Goal: Information Seeking & Learning: Learn about a topic

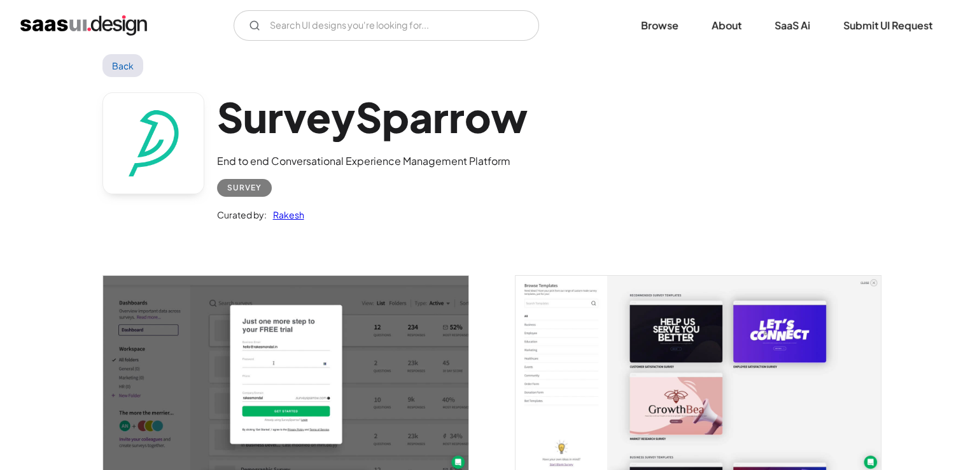
scroll to position [64, 0]
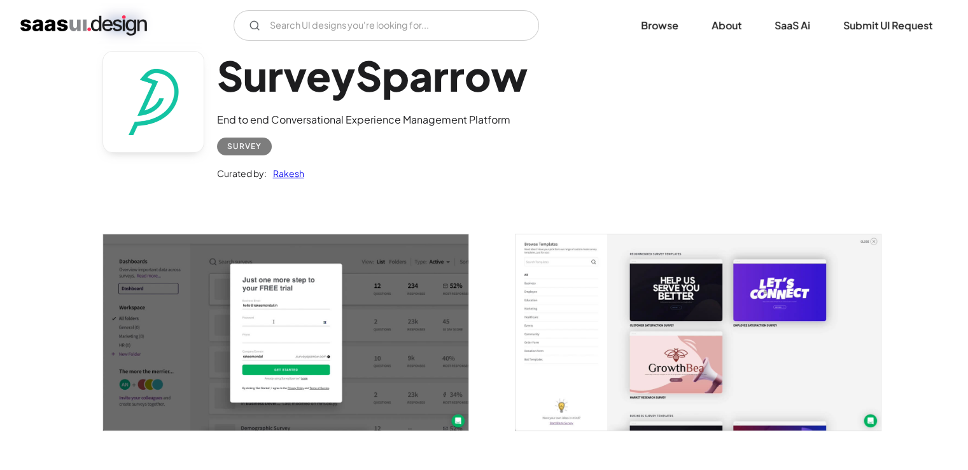
click at [311, 313] on img "open lightbox" at bounding box center [285, 332] width 365 height 196
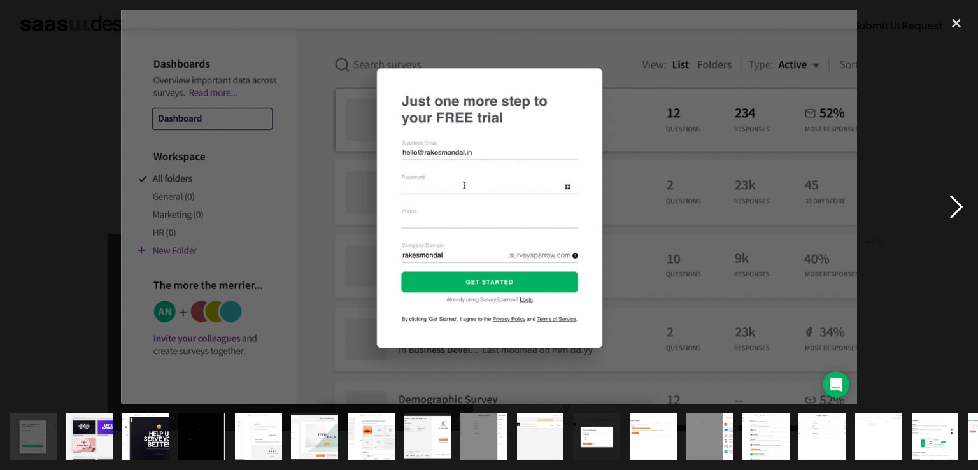
click at [957, 204] on div "next image" at bounding box center [955, 207] width 43 height 395
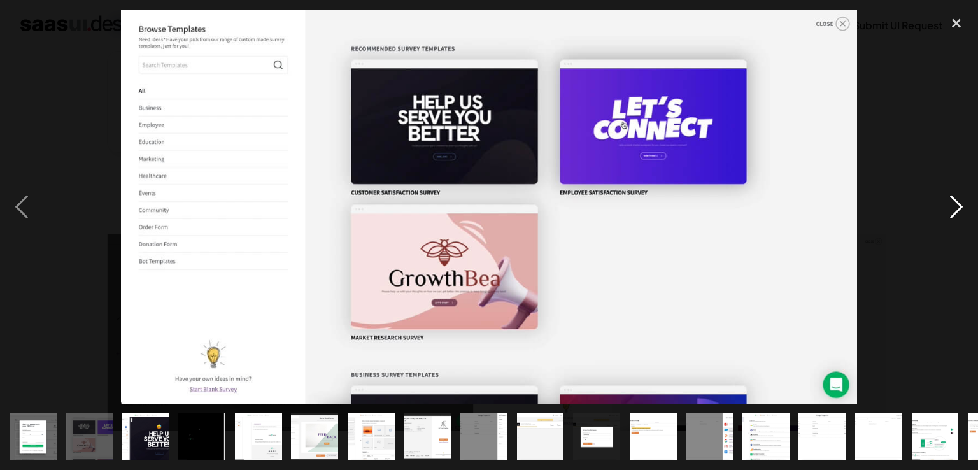
click at [957, 204] on div "next image" at bounding box center [955, 207] width 43 height 395
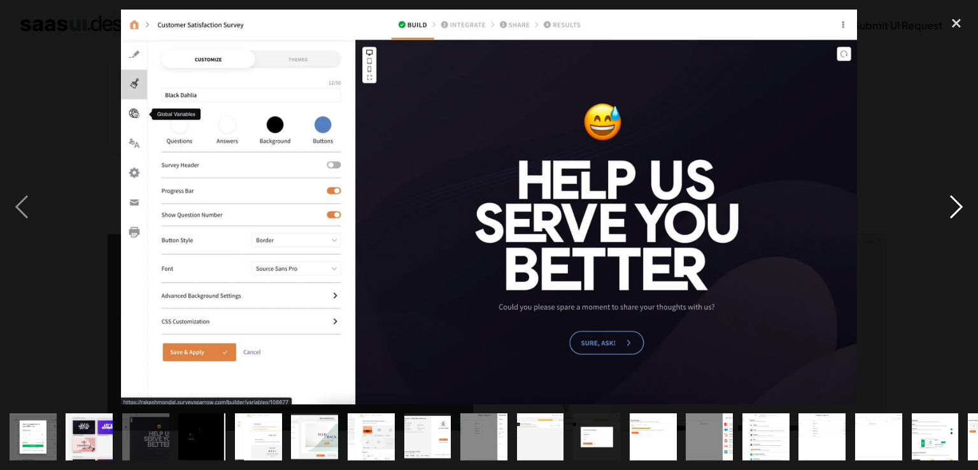
click at [957, 204] on div "next image" at bounding box center [955, 207] width 43 height 395
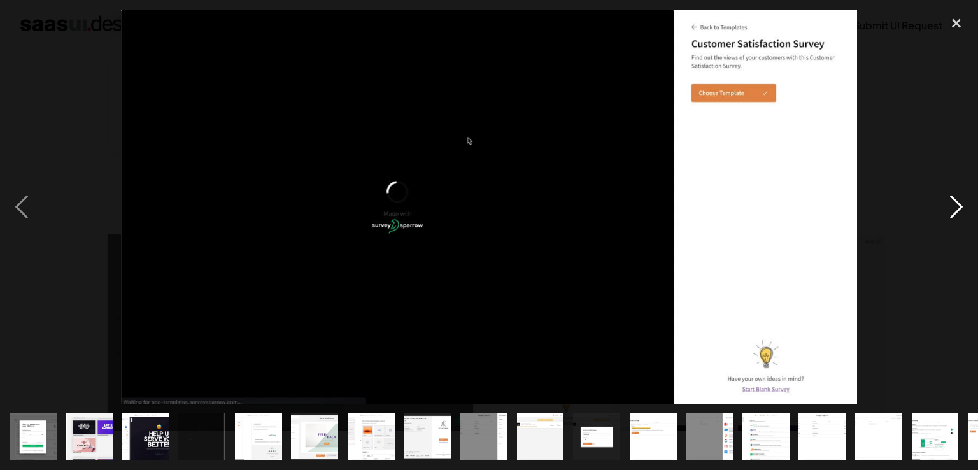
click at [957, 204] on div "next image" at bounding box center [955, 207] width 43 height 395
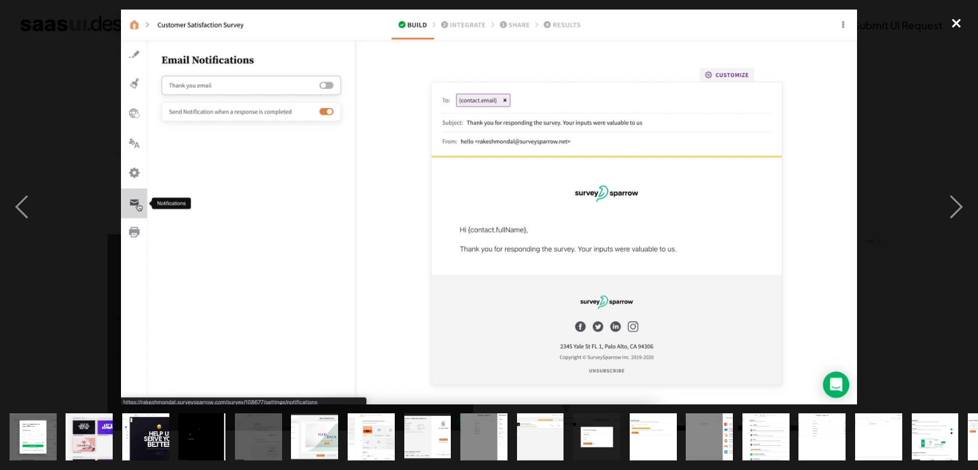
click at [958, 22] on div "close lightbox" at bounding box center [955, 24] width 43 height 28
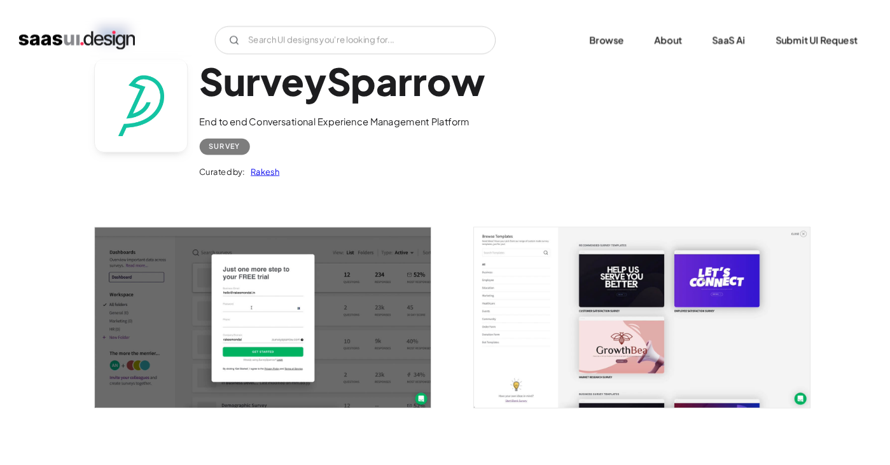
scroll to position [0, 0]
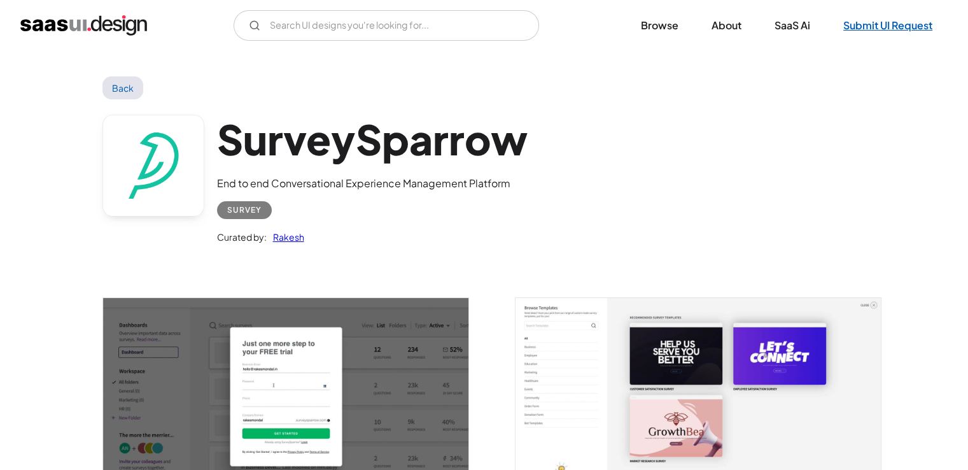
click at [872, 29] on link "Submit UI Request" at bounding box center [888, 25] width 120 height 28
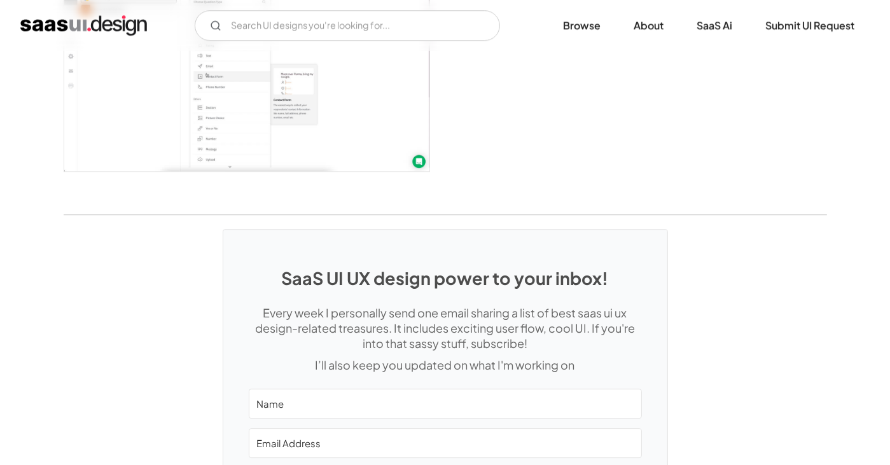
scroll to position [3450, 0]
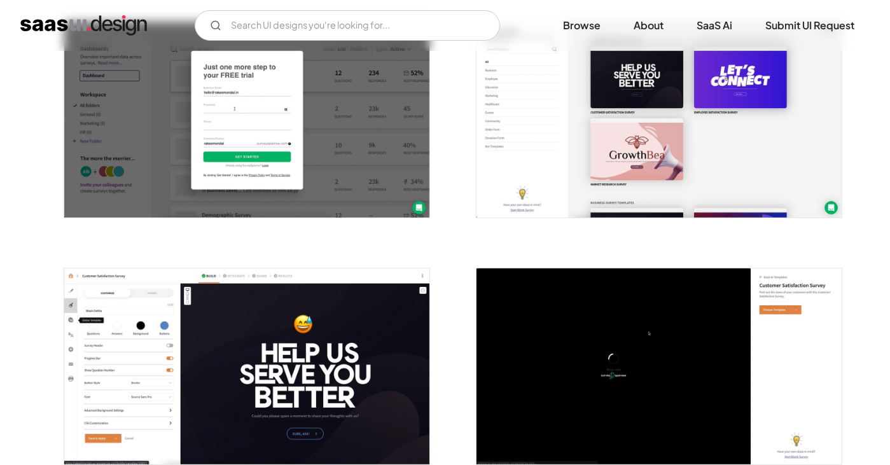
scroll to position [255, 0]
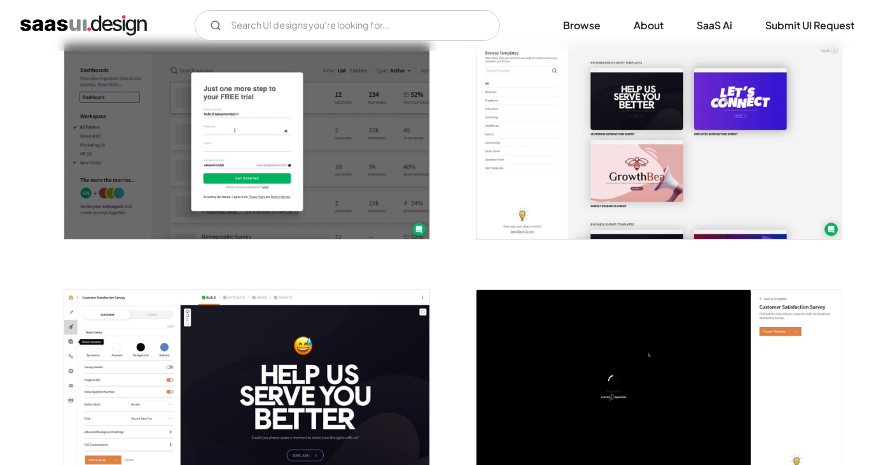
click at [384, 126] on img "open lightbox" at bounding box center [246, 141] width 365 height 196
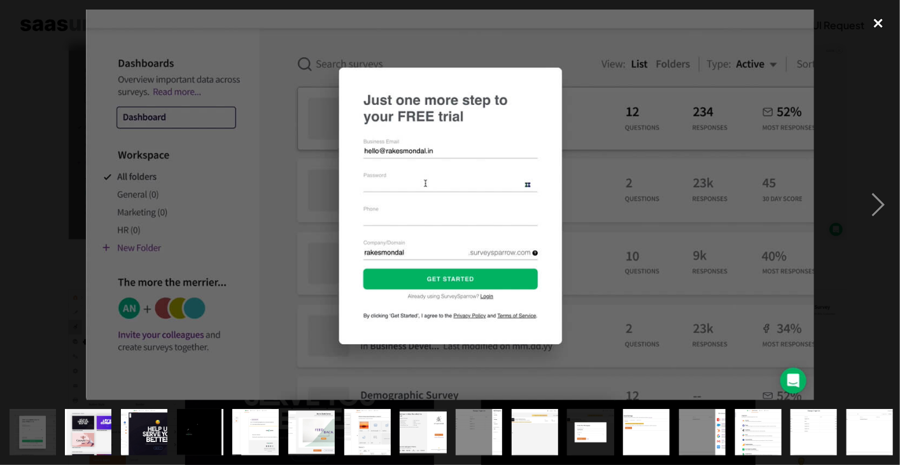
click at [875, 24] on div "close lightbox" at bounding box center [878, 24] width 43 height 28
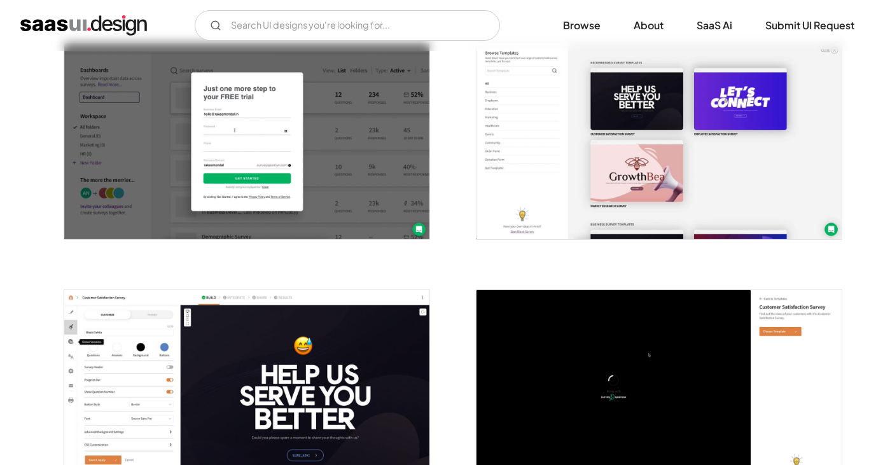
click at [687, 150] on img "open lightbox" at bounding box center [659, 141] width 365 height 196
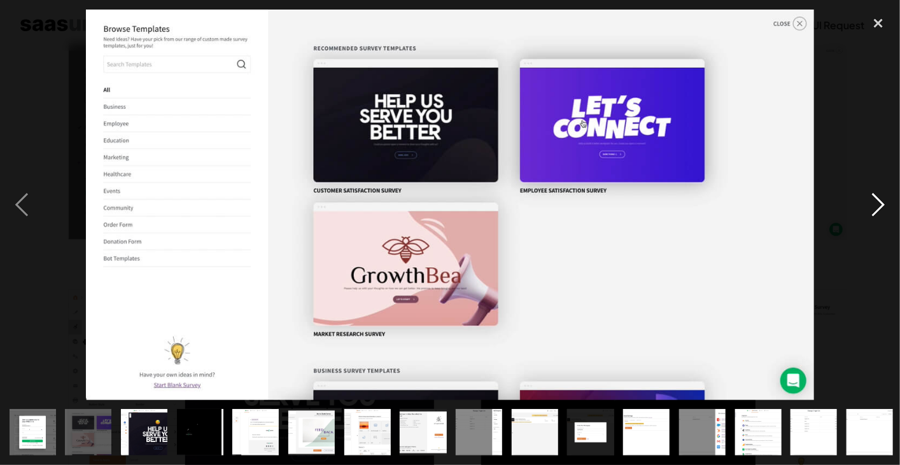
click at [873, 202] on div "next image" at bounding box center [878, 205] width 43 height 391
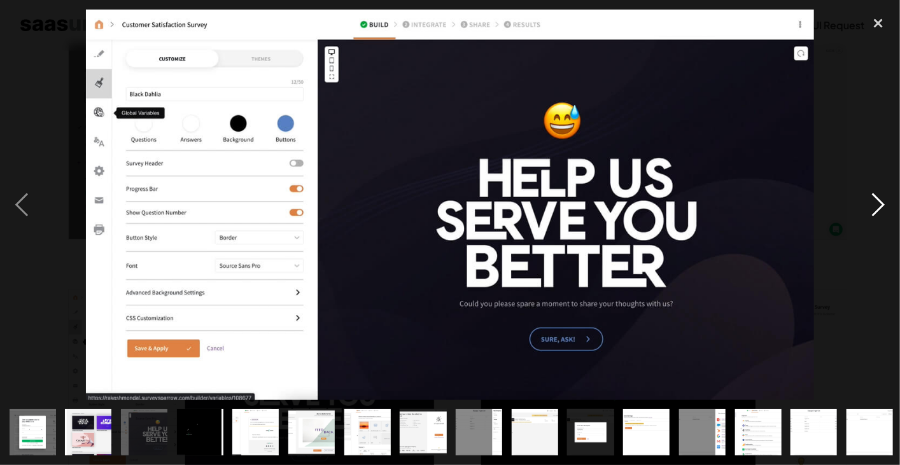
click at [873, 202] on div "next image" at bounding box center [878, 205] width 43 height 391
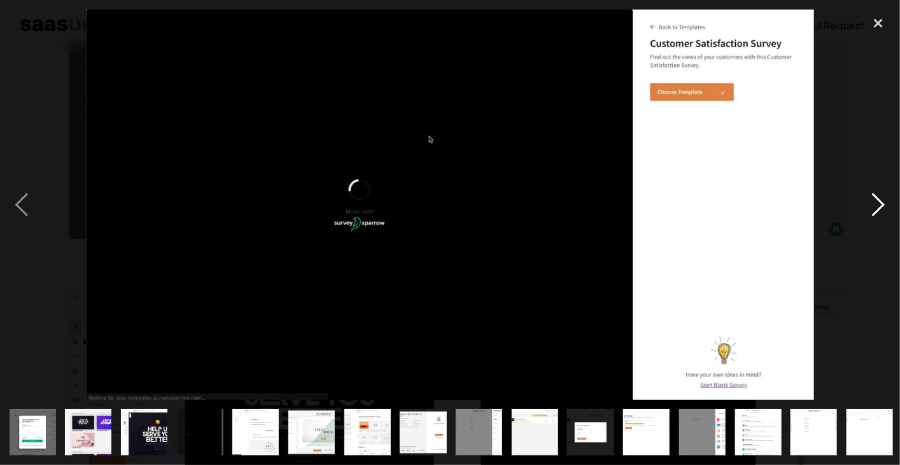
click at [873, 202] on div "next image" at bounding box center [878, 205] width 43 height 391
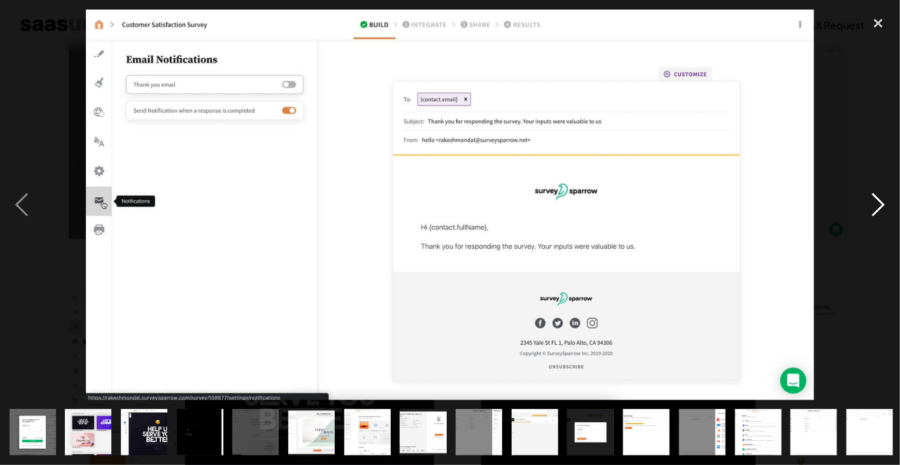
click at [873, 202] on div "next image" at bounding box center [878, 205] width 43 height 391
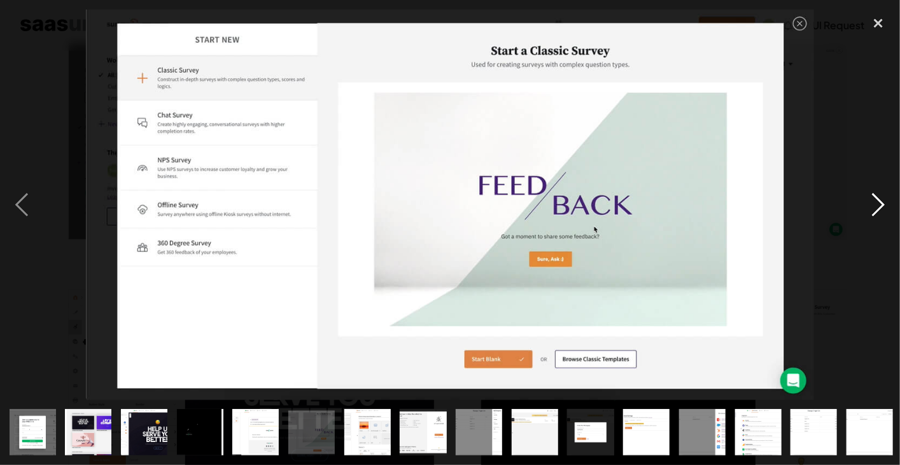
click at [873, 202] on div "next image" at bounding box center [878, 205] width 43 height 391
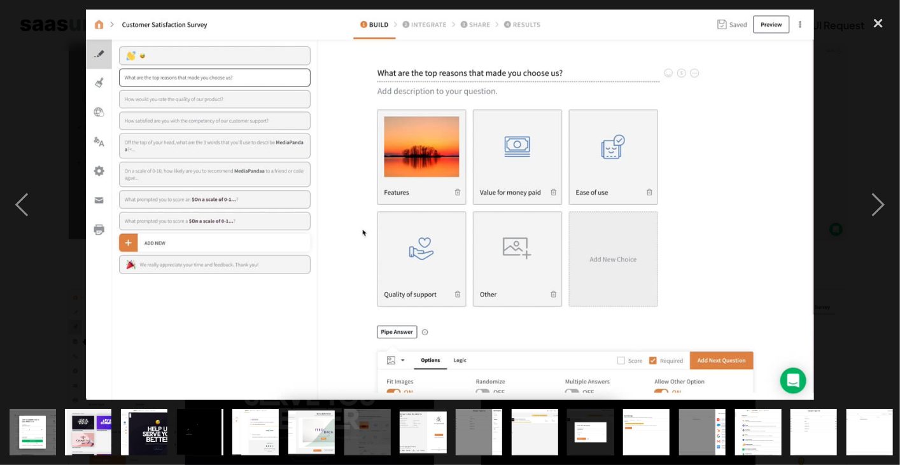
click at [841, 213] on div at bounding box center [450, 205] width 900 height 391
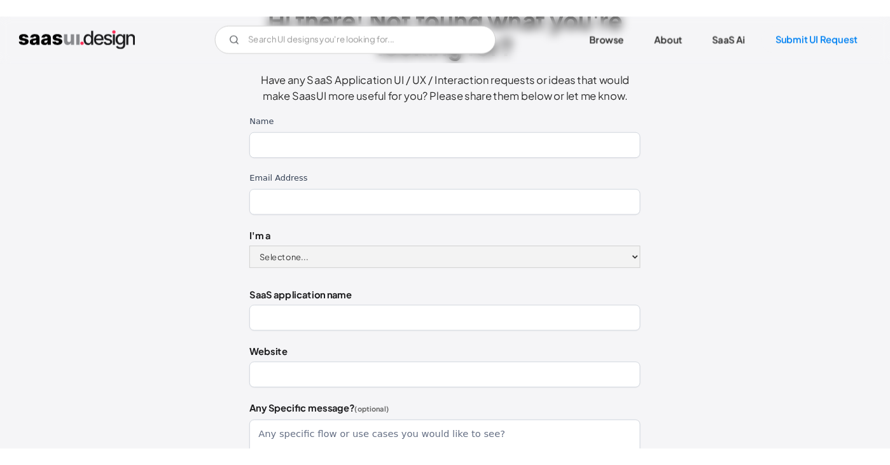
scroll to position [191, 0]
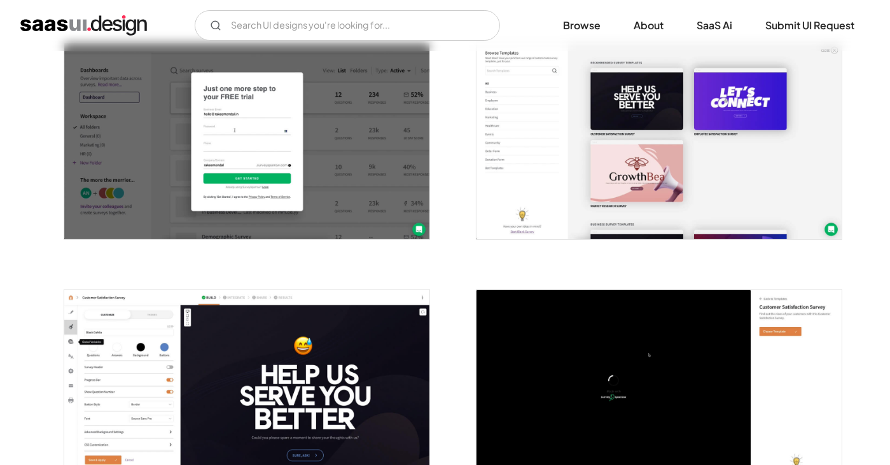
scroll to position [382, 0]
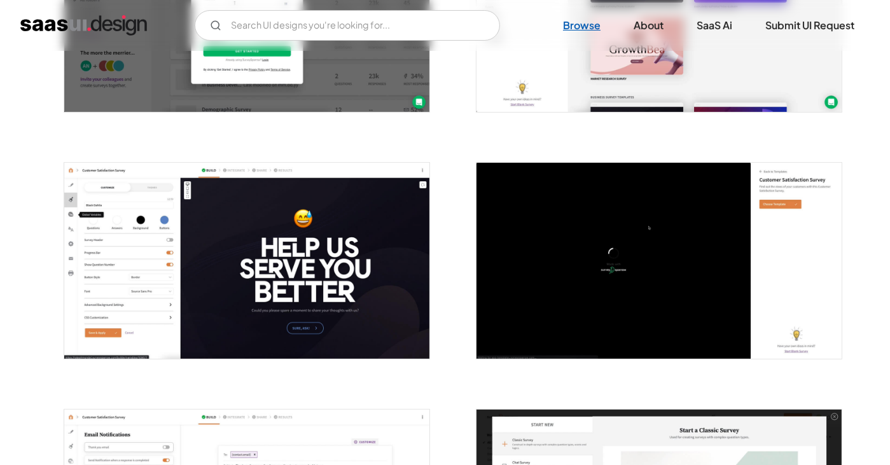
click at [578, 26] on link "Browse" at bounding box center [582, 25] width 68 height 28
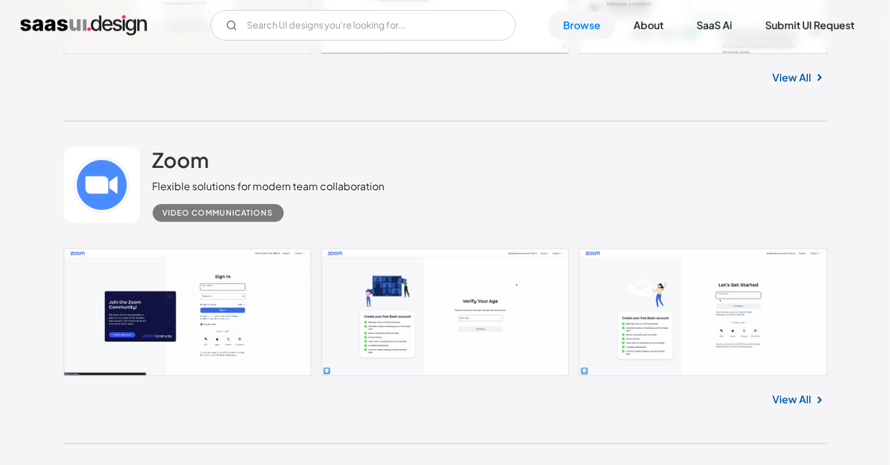
scroll to position [955, 0]
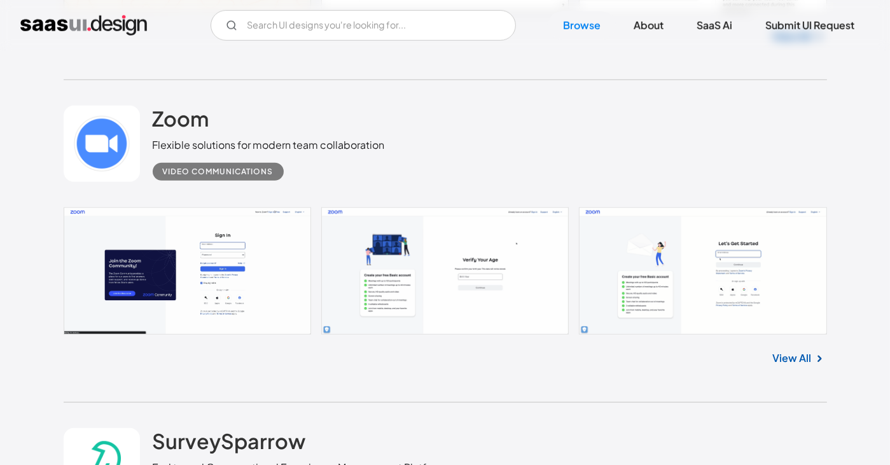
click at [209, 255] on link at bounding box center [446, 270] width 764 height 127
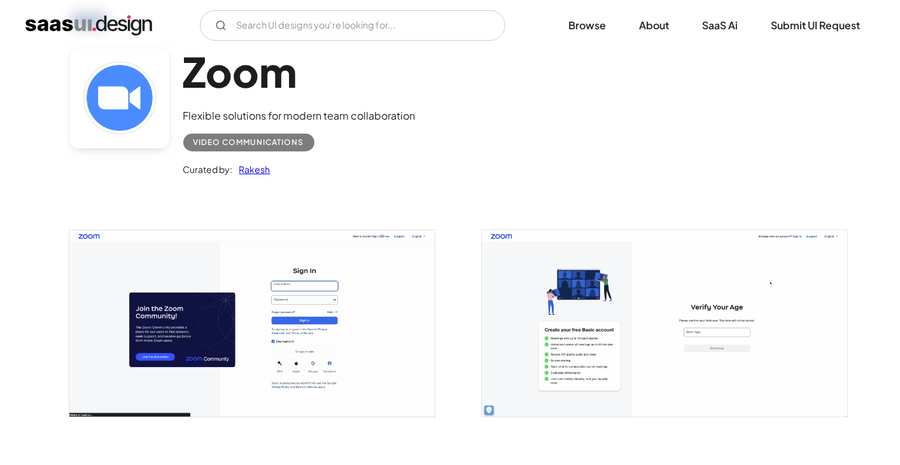
scroll to position [127, 0]
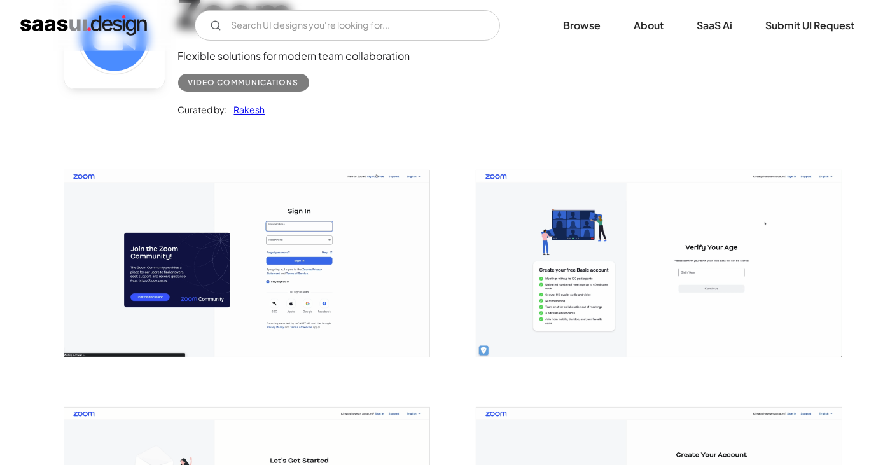
click at [241, 255] on img "open lightbox" at bounding box center [246, 264] width 365 height 186
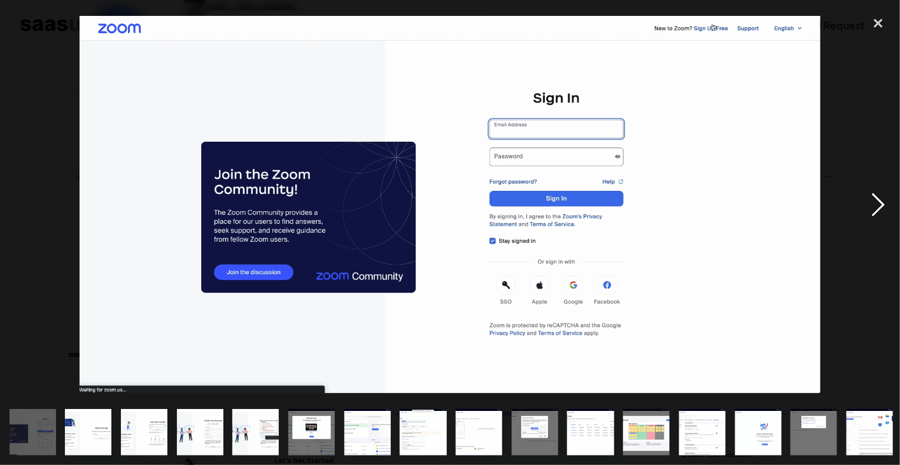
click at [873, 203] on div "next image" at bounding box center [878, 205] width 43 height 391
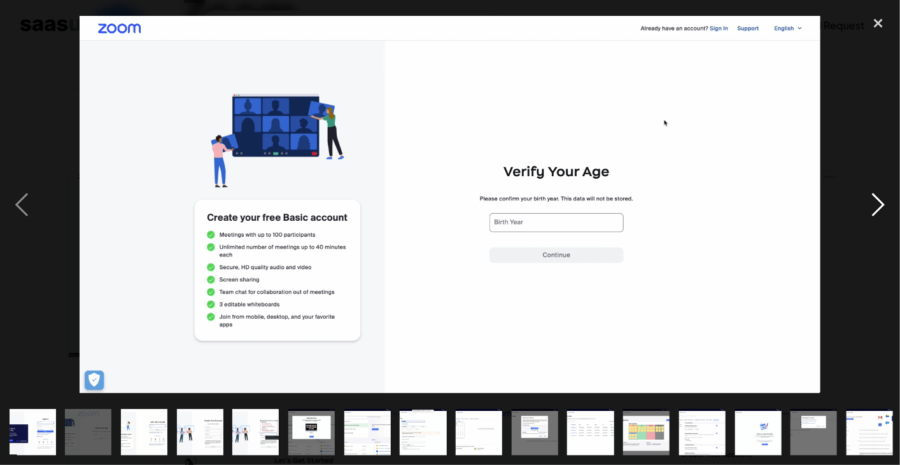
click at [873, 203] on div "next image" at bounding box center [878, 205] width 43 height 391
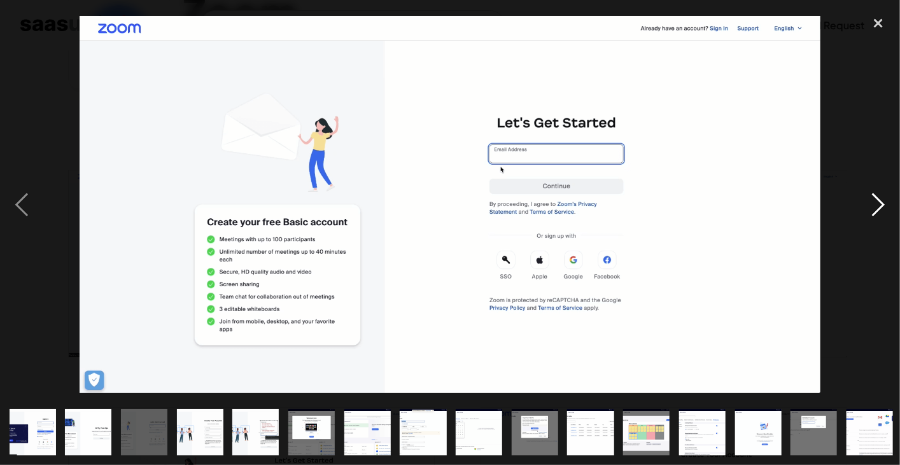
click at [873, 203] on div "next image" at bounding box center [878, 205] width 43 height 391
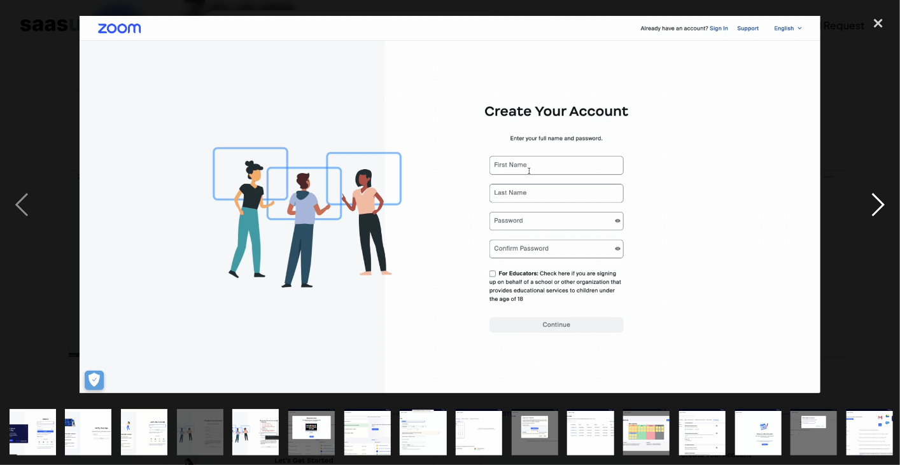
click at [873, 203] on div "next image" at bounding box center [878, 205] width 43 height 391
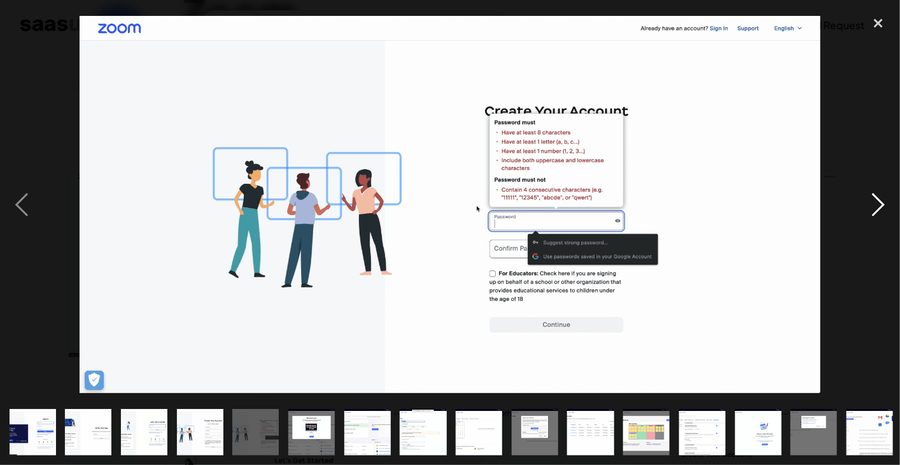
click at [873, 203] on div "next image" at bounding box center [878, 205] width 43 height 391
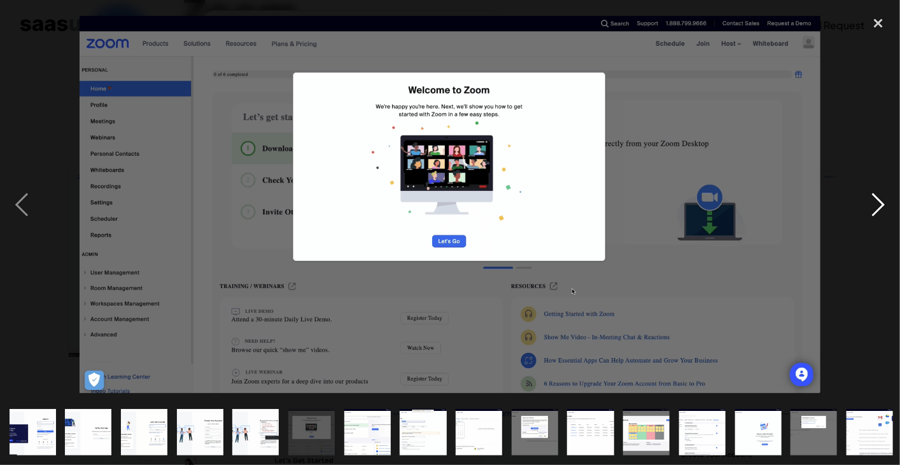
click at [873, 203] on div "next image" at bounding box center [878, 205] width 43 height 391
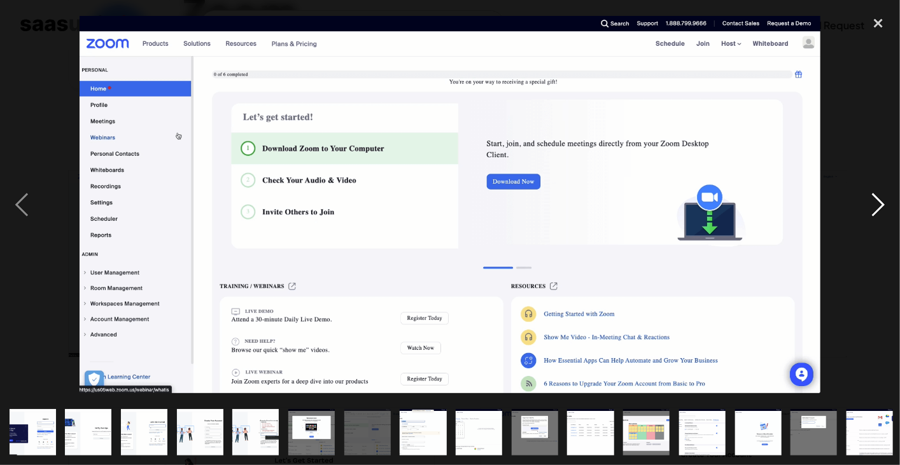
click at [873, 203] on div "next image" at bounding box center [878, 205] width 43 height 391
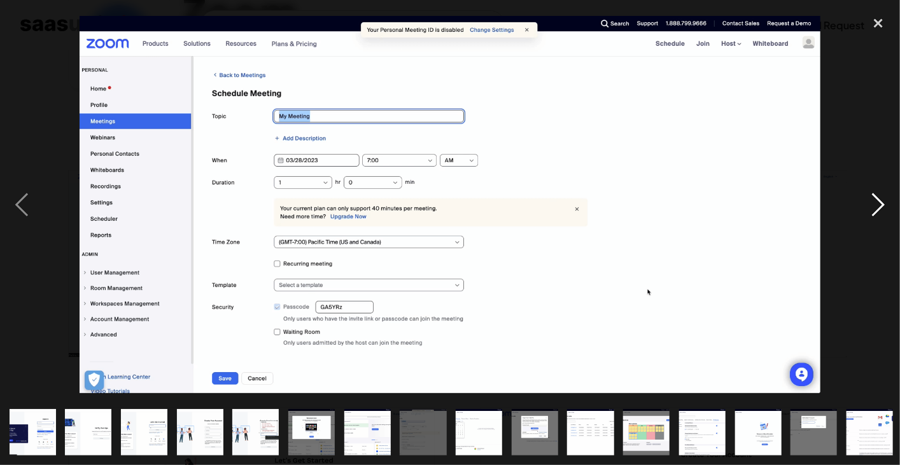
click at [873, 203] on div "next image" at bounding box center [878, 205] width 43 height 391
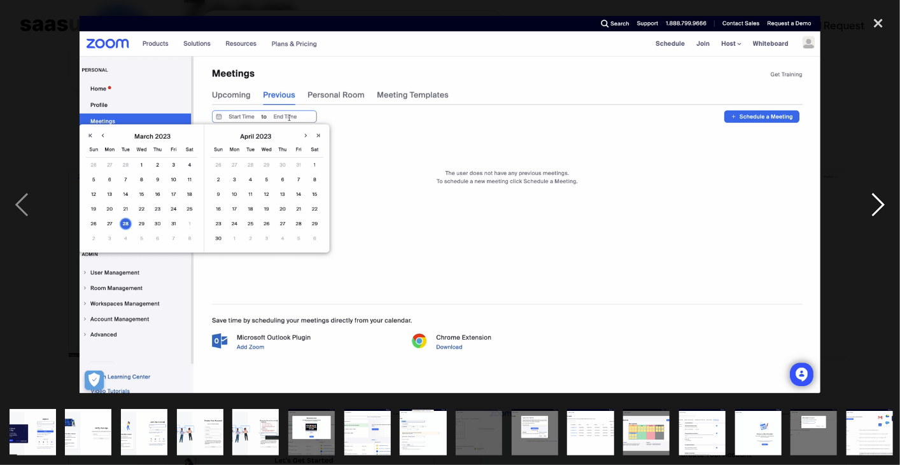
click at [873, 203] on div "next image" at bounding box center [878, 205] width 43 height 391
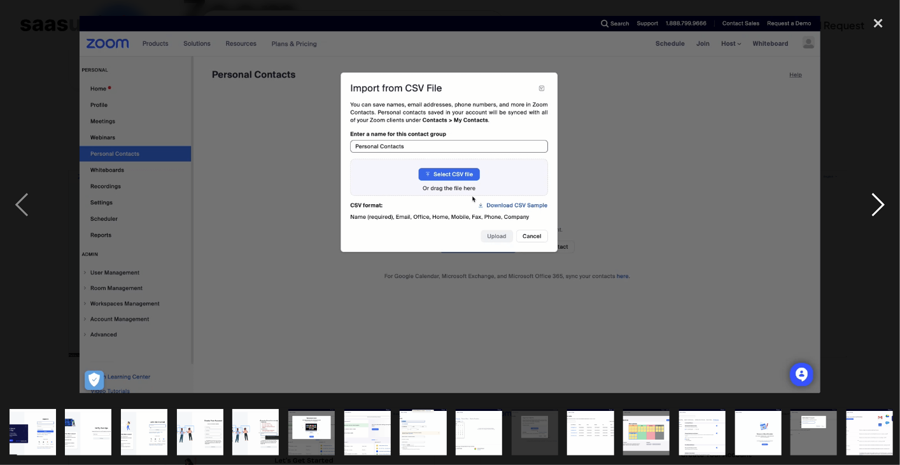
click at [873, 203] on div "next image" at bounding box center [878, 205] width 43 height 391
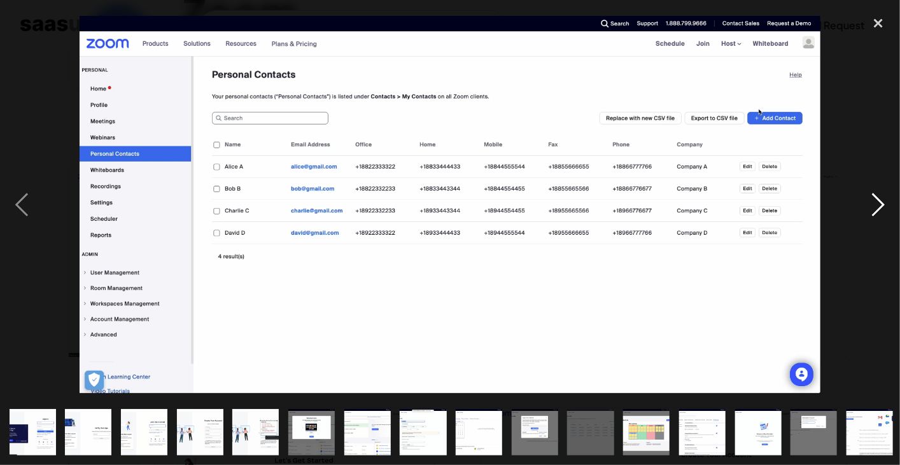
click at [873, 203] on div "next image" at bounding box center [878, 205] width 43 height 391
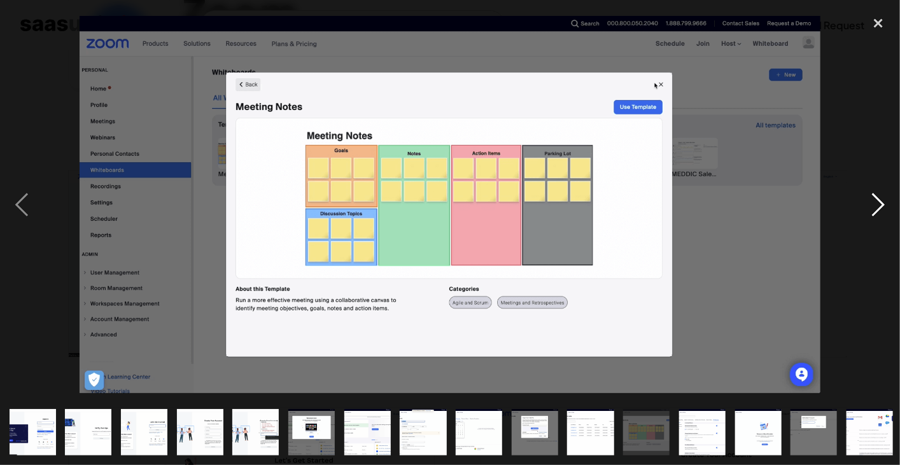
click at [873, 203] on div "next image" at bounding box center [878, 205] width 43 height 391
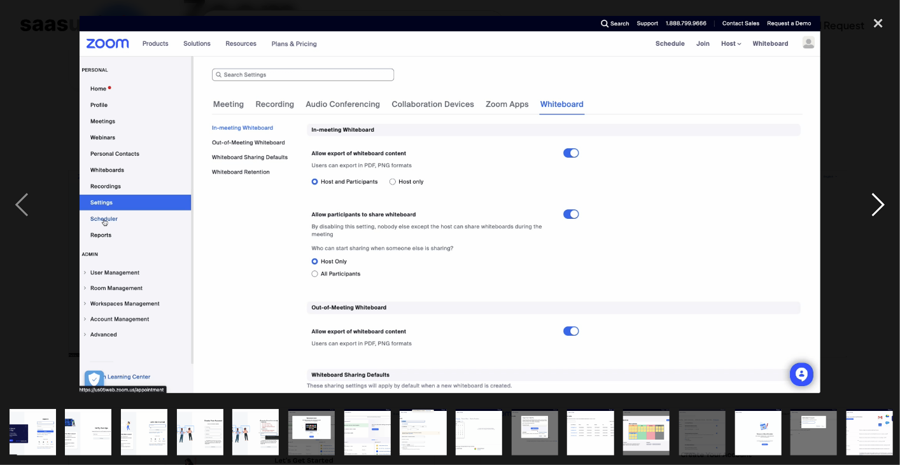
click at [873, 203] on div "next image" at bounding box center [878, 205] width 43 height 391
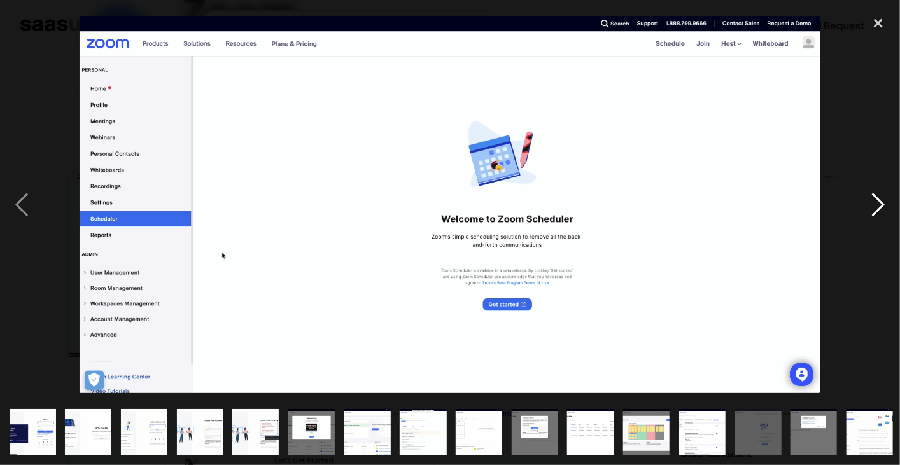
click at [873, 203] on div "next image" at bounding box center [878, 205] width 43 height 391
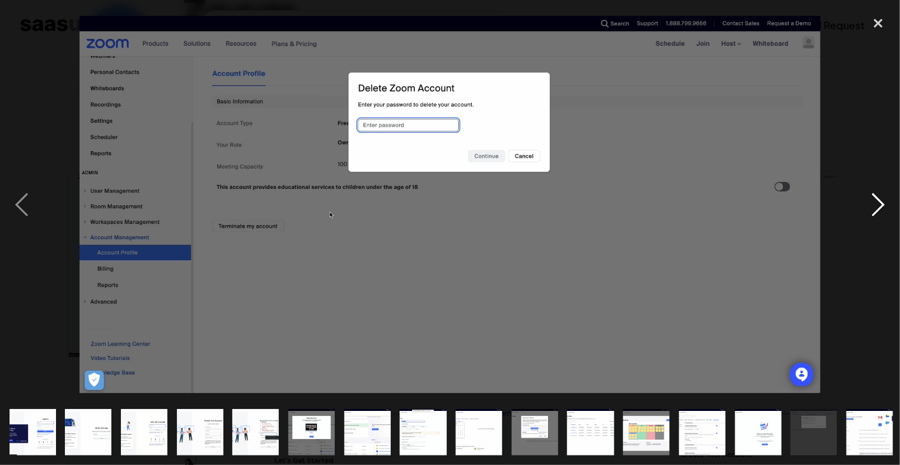
click at [873, 203] on div "next image" at bounding box center [878, 205] width 43 height 391
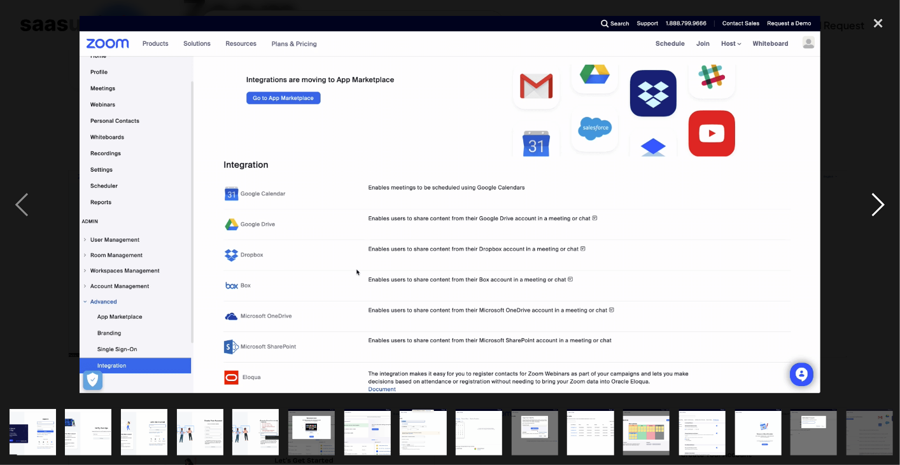
click at [873, 203] on div "next image" at bounding box center [878, 205] width 43 height 391
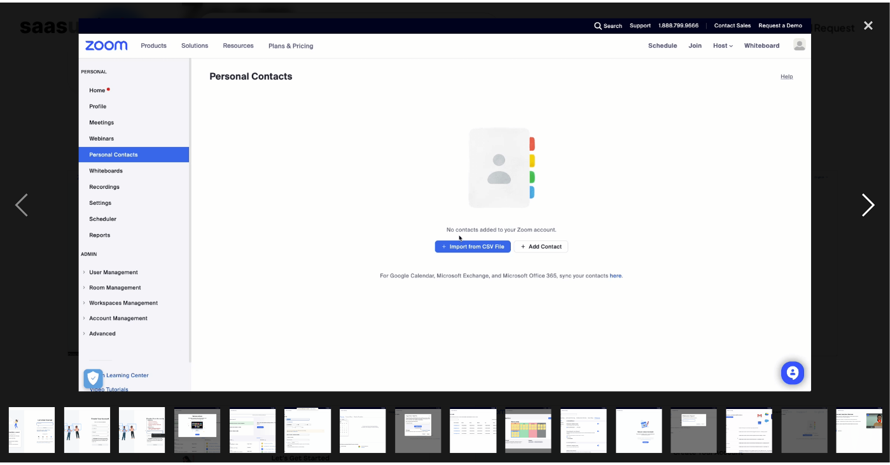
scroll to position [0, 114]
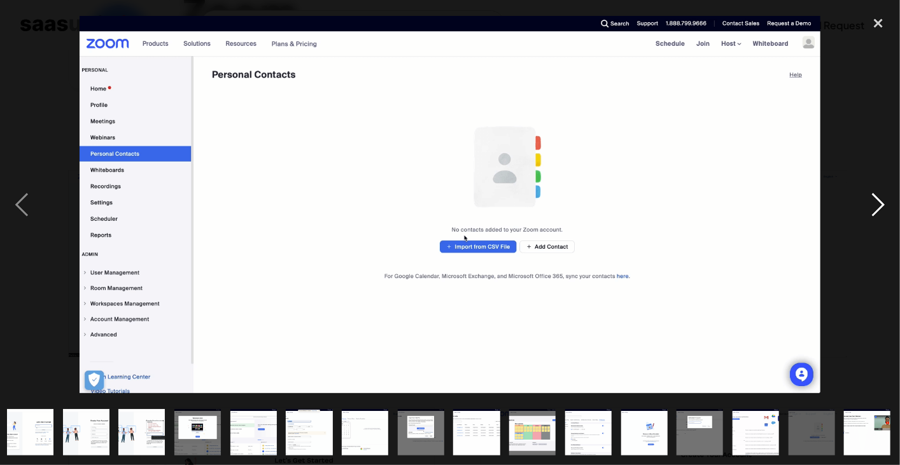
click at [873, 203] on div "next image" at bounding box center [878, 205] width 43 height 391
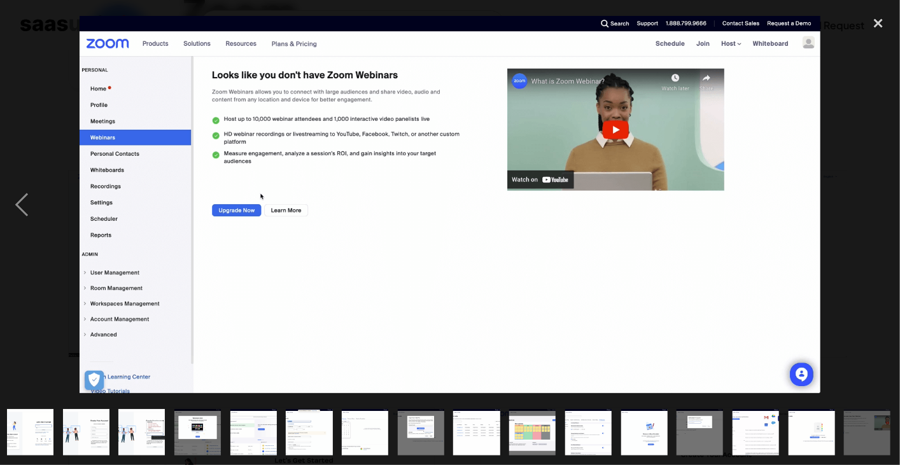
click at [873, 203] on div "next image" at bounding box center [878, 205] width 43 height 391
click at [875, 28] on div "close lightbox" at bounding box center [878, 24] width 43 height 28
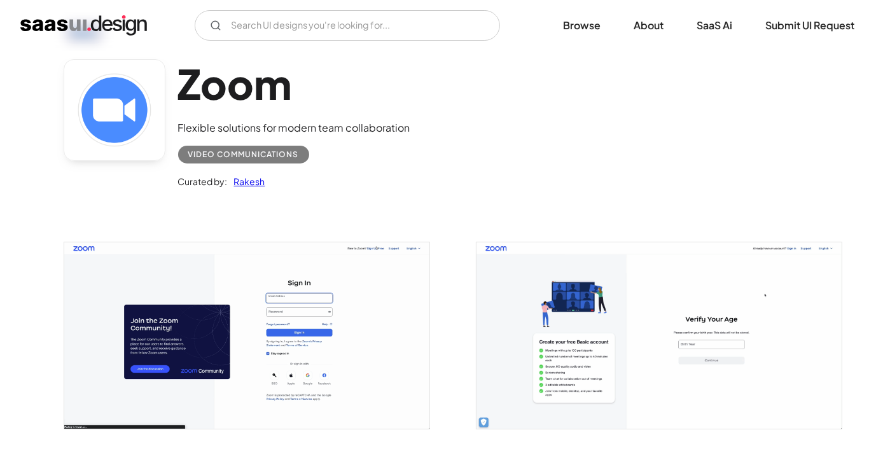
scroll to position [0, 0]
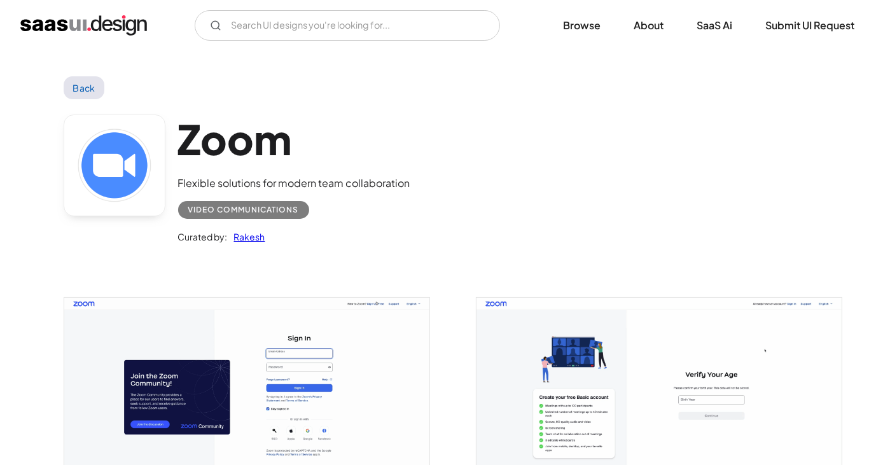
click at [210, 207] on div "Video Communications" at bounding box center [243, 209] width 111 height 15
click at [216, 181] on div "Flexible solutions for modern team collaboration" at bounding box center [294, 183] width 232 height 15
